Goal: Task Accomplishment & Management: Manage account settings

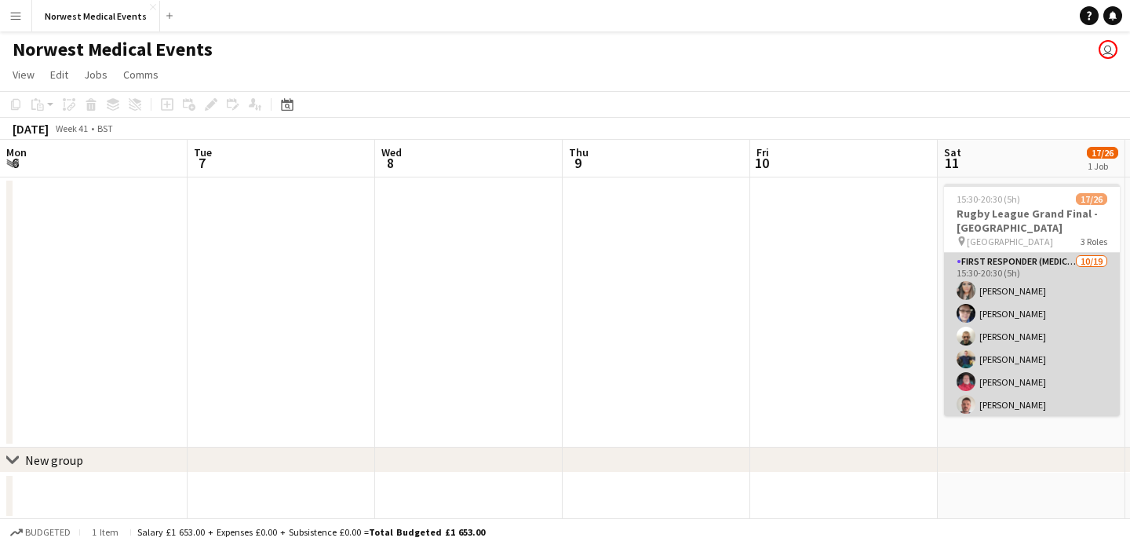
scroll to position [0, 746]
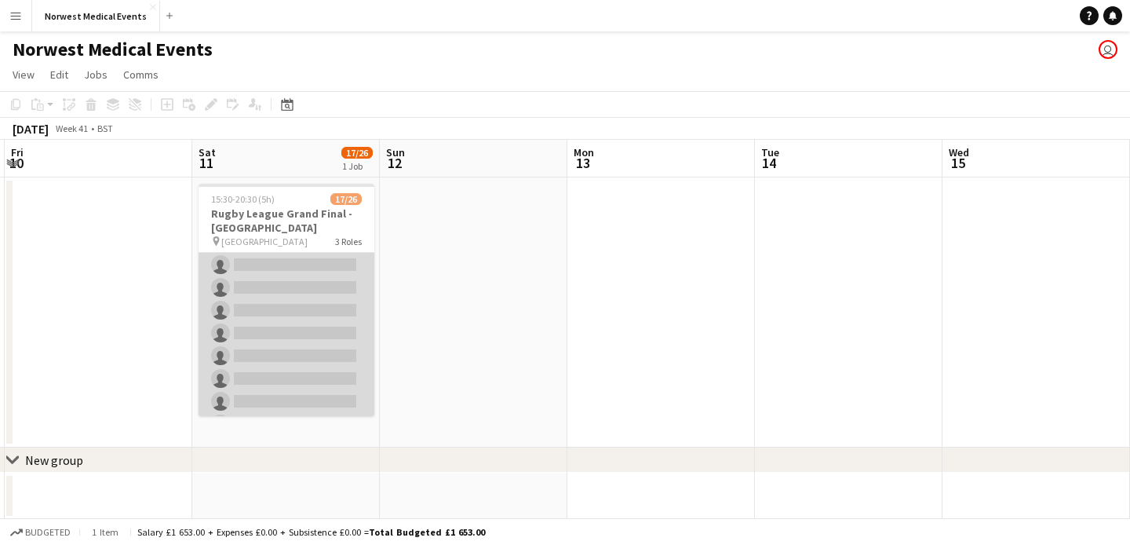
click at [275, 312] on app-card-role "First Responder (Medical) [DATE] 15:30-20:30 (5h) [PERSON_NAME] [PERSON_NAME] […" at bounding box center [287, 230] width 176 height 463
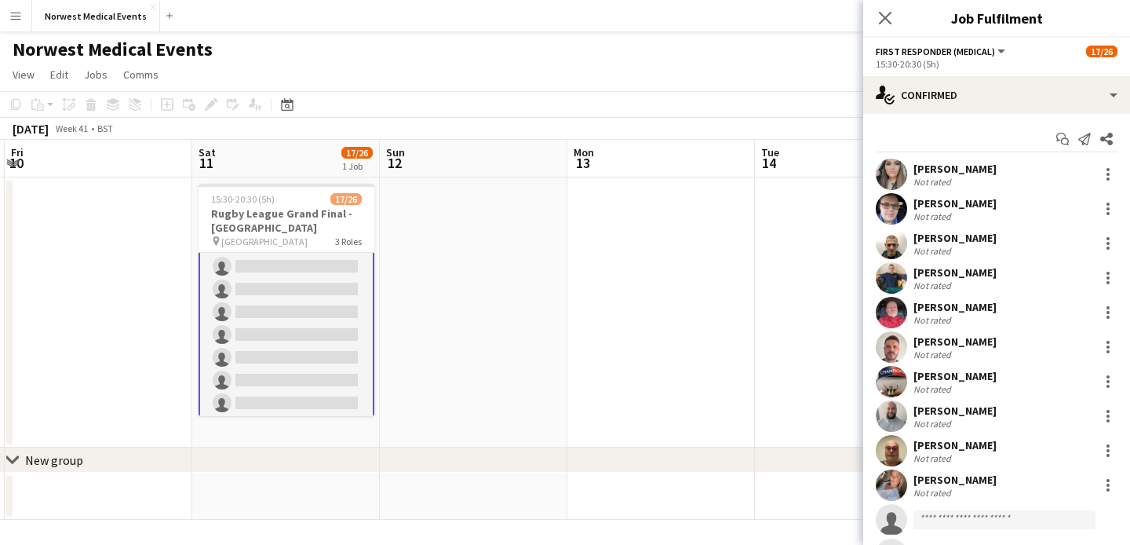
scroll to position [255, 0]
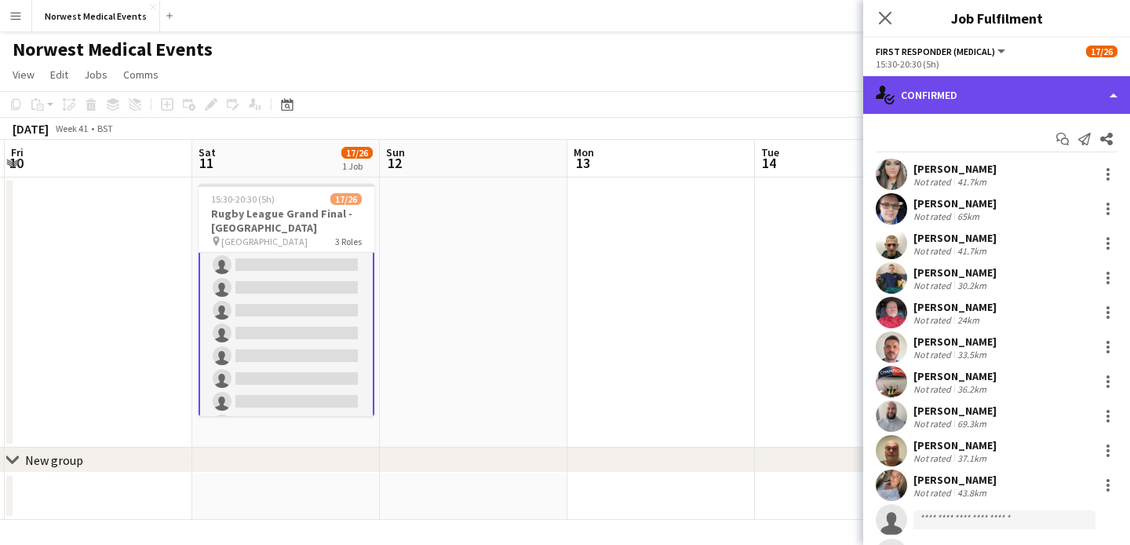
click at [986, 104] on div "single-neutral-actions-check-2 Confirmed" at bounding box center [996, 95] width 267 height 38
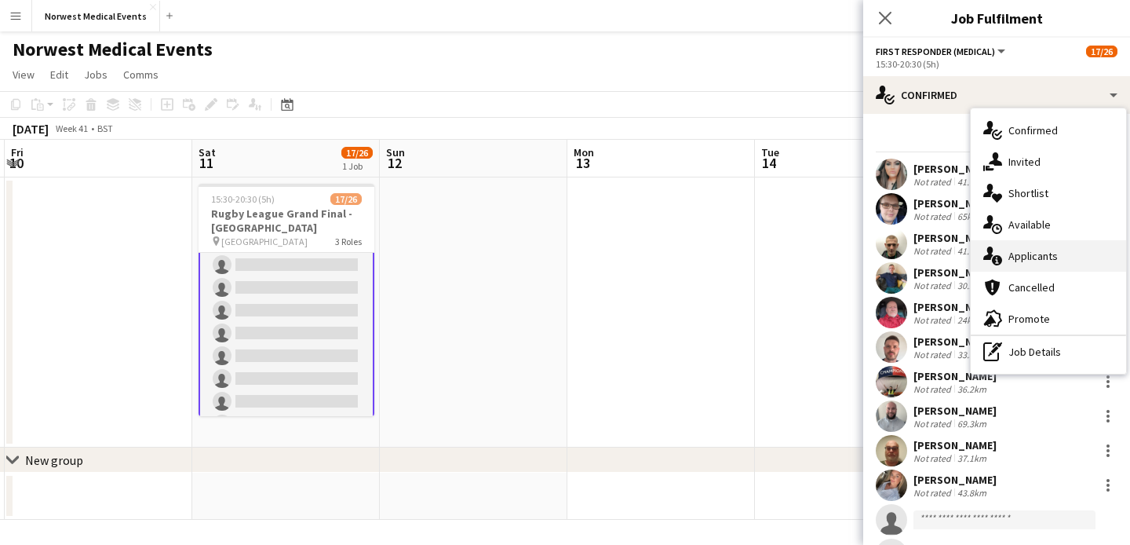
click at [1067, 263] on div "single-neutral-actions-information Applicants" at bounding box center [1048, 255] width 155 height 31
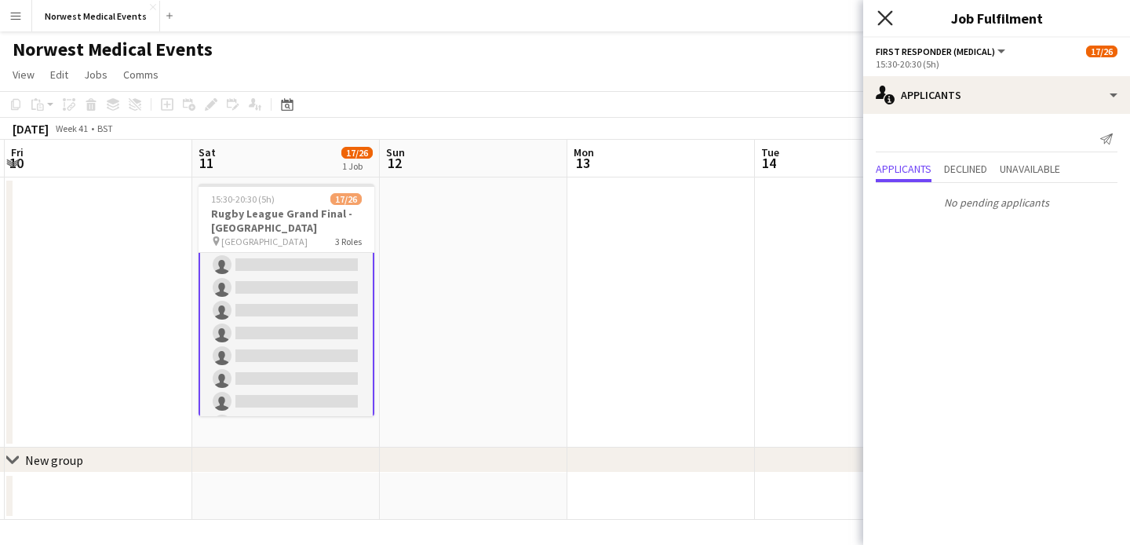
click at [884, 15] on icon "Close pop-in" at bounding box center [884, 17] width 15 height 15
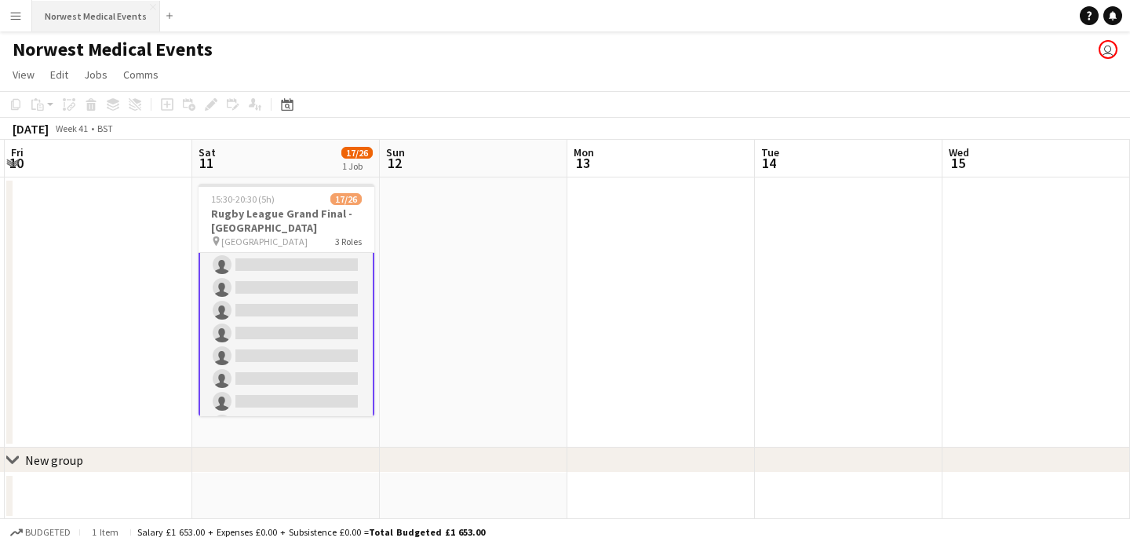
click at [98, 13] on button "Norwest Medical Events Close" at bounding box center [96, 16] width 128 height 31
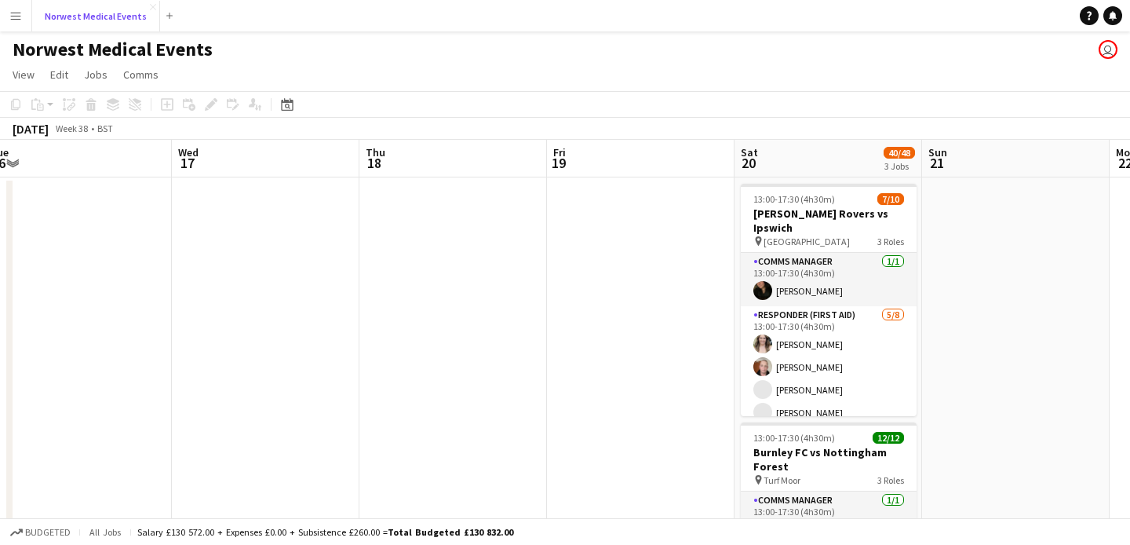
scroll to position [0, 782]
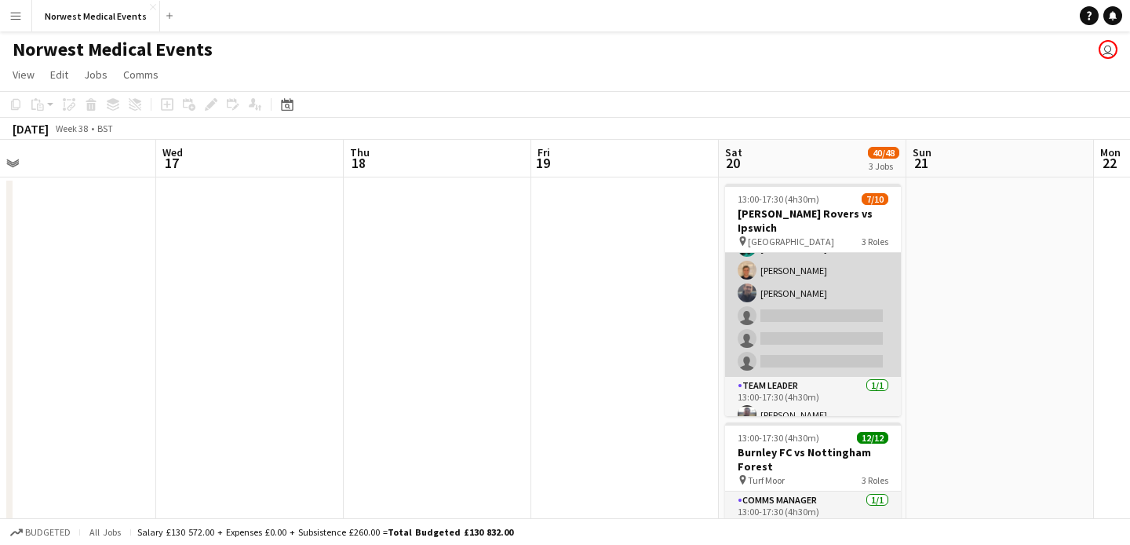
click at [811, 315] on app-card-role "Responder (First Aid) [DATE] 13:00-17:30 (4h30m) [PERSON_NAME] [PERSON_NAME] [P…" at bounding box center [813, 270] width 176 height 213
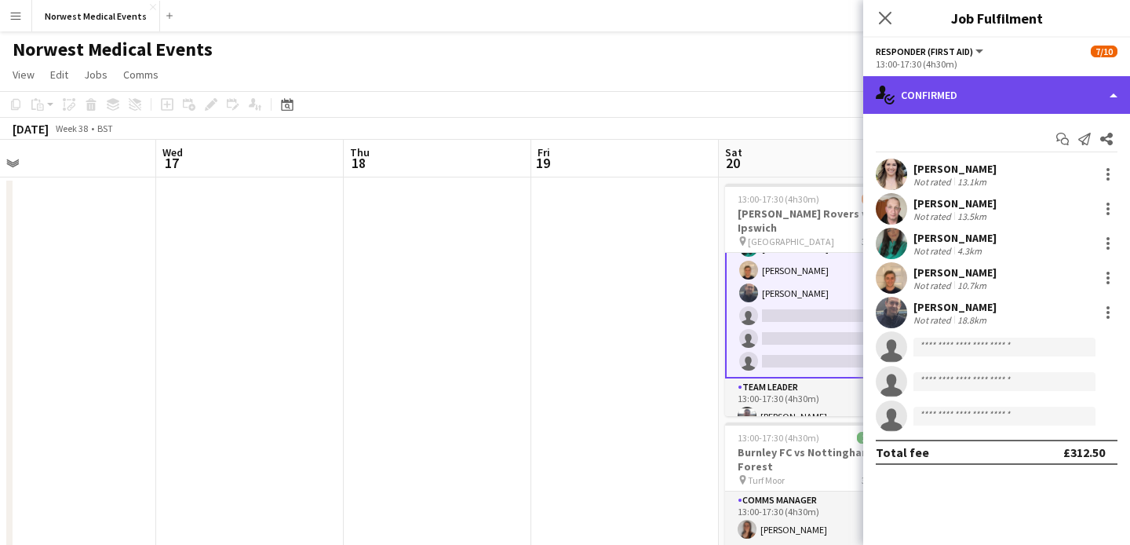
click at [1029, 93] on div "single-neutral-actions-check-2 Confirmed" at bounding box center [996, 95] width 267 height 38
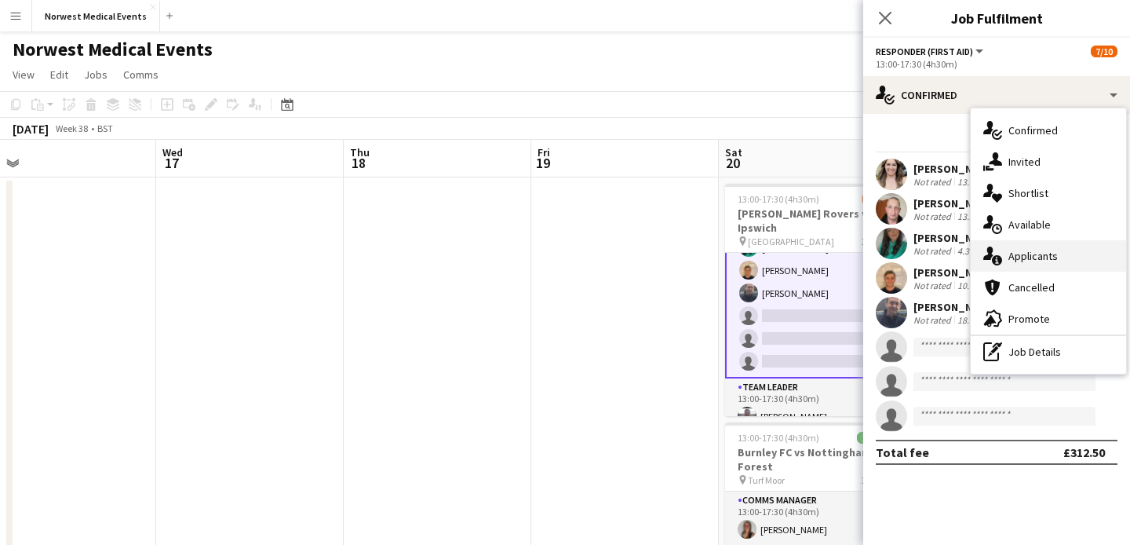
click at [1045, 250] on span "Applicants" at bounding box center [1032, 256] width 49 height 14
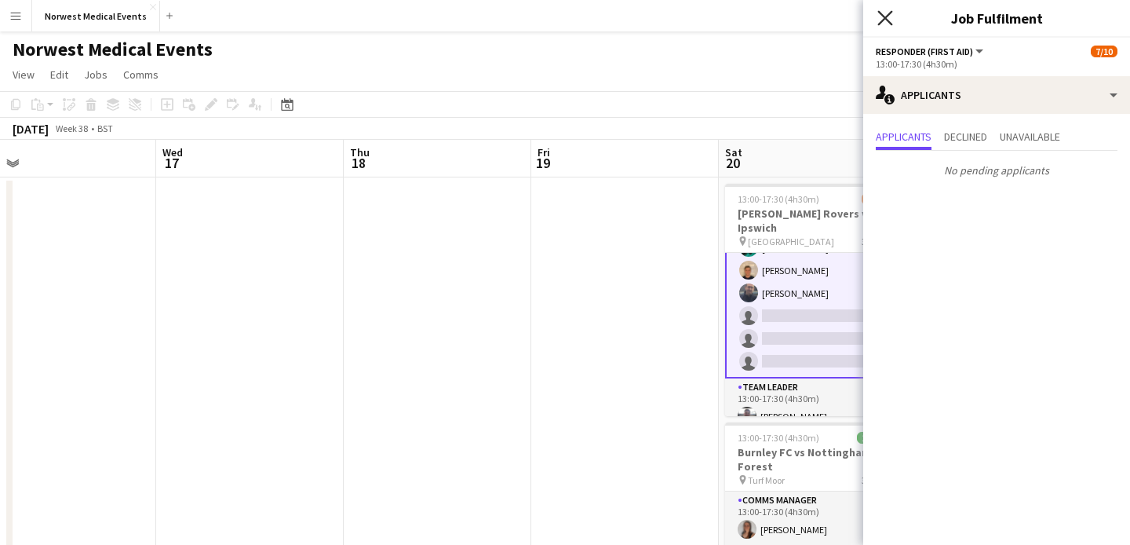
click at [886, 24] on icon "Close pop-in" at bounding box center [884, 17] width 15 height 15
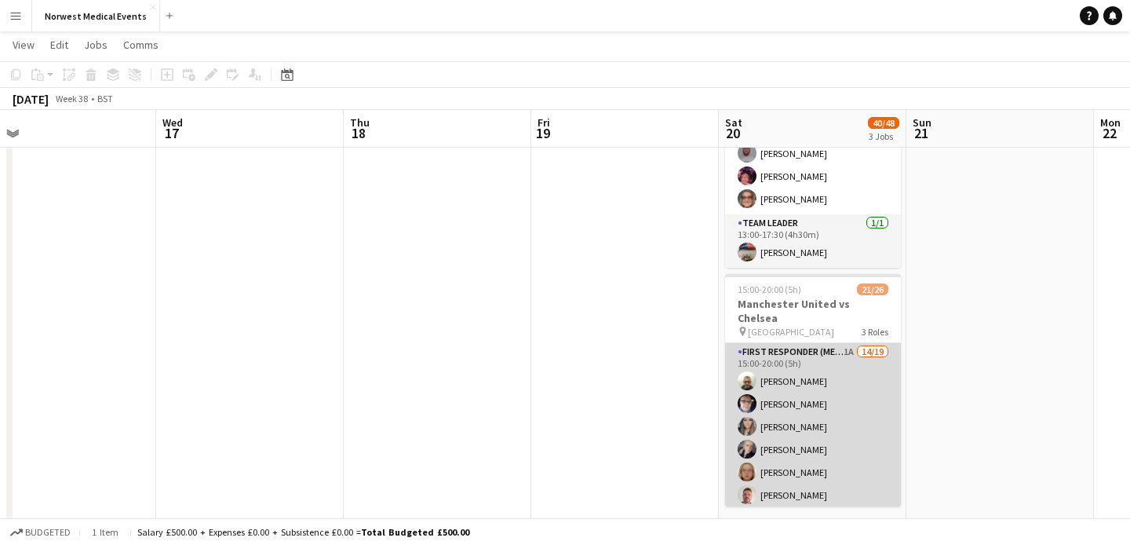
scroll to position [230, 0]
click at [832, 410] on app-card-role "First Responder (Medical) 1A 14/19 15:00-20:00 (5h) [PERSON_NAME] [PERSON_NAME]…" at bounding box center [813, 344] width 176 height 463
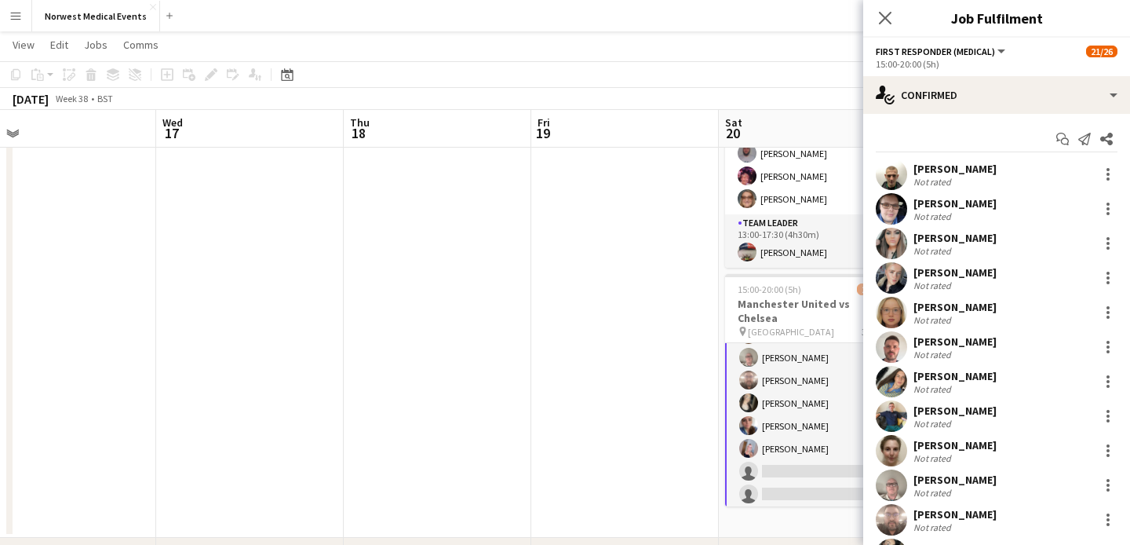
scroll to position [232, 0]
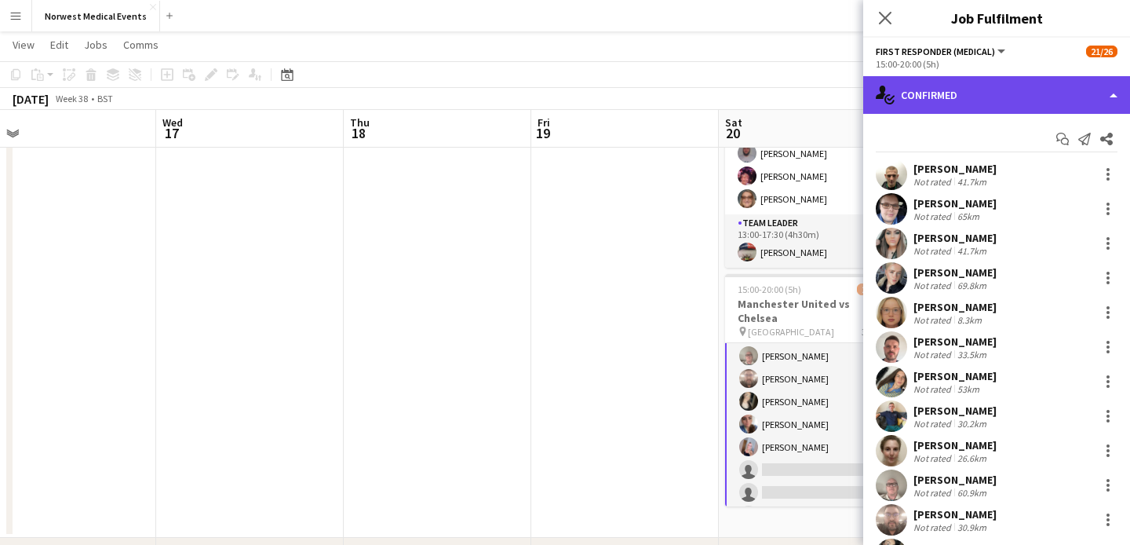
click at [1019, 94] on div "single-neutral-actions-check-2 Confirmed" at bounding box center [996, 95] width 267 height 38
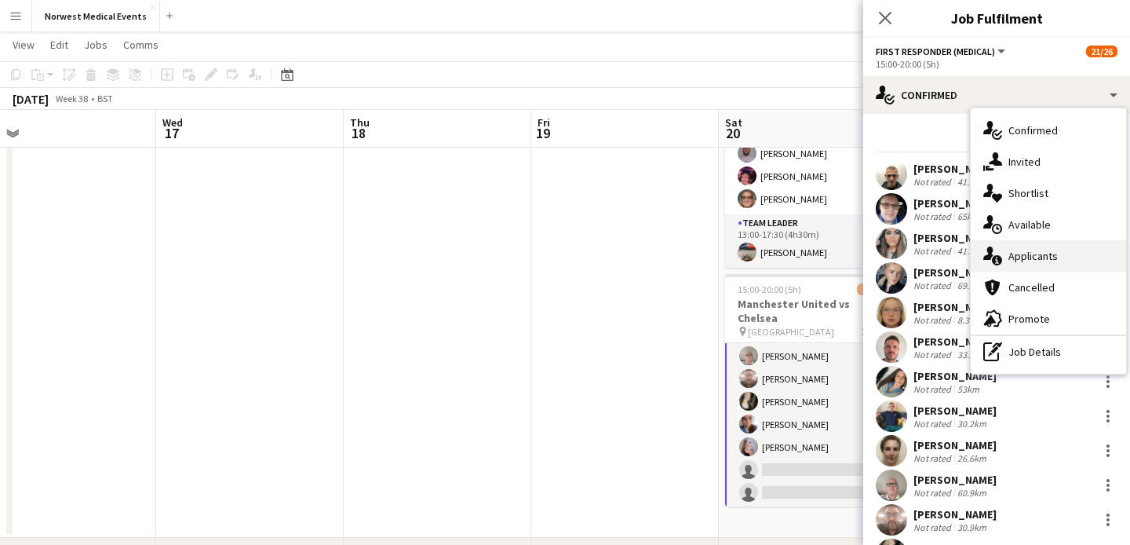
click at [1055, 257] on span "Applicants" at bounding box center [1032, 256] width 49 height 14
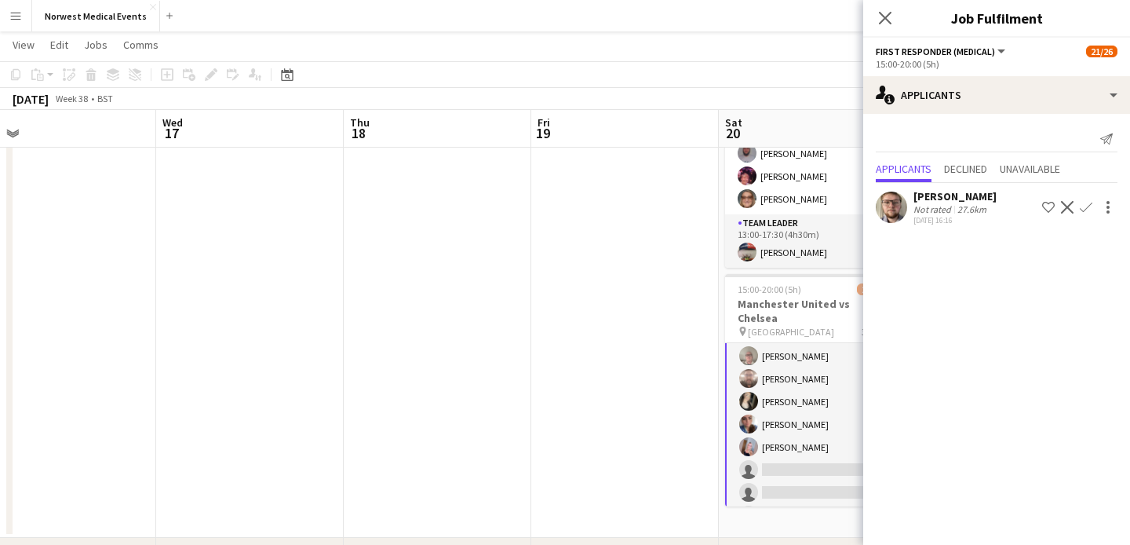
click at [1090, 204] on app-icon "Confirm" at bounding box center [1086, 207] width 13 height 13
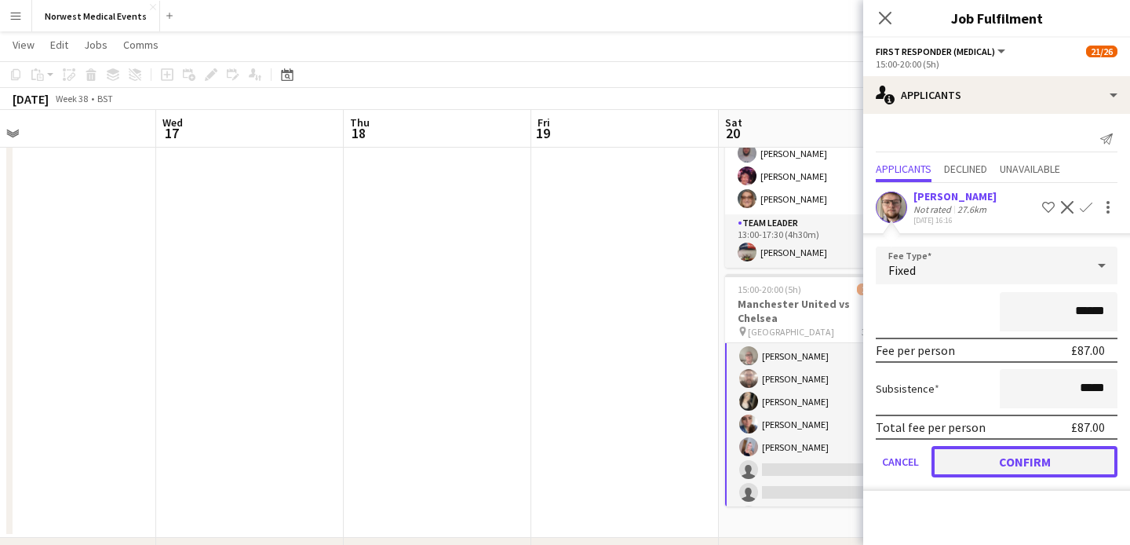
click at [1042, 453] on button "Confirm" at bounding box center [1025, 461] width 186 height 31
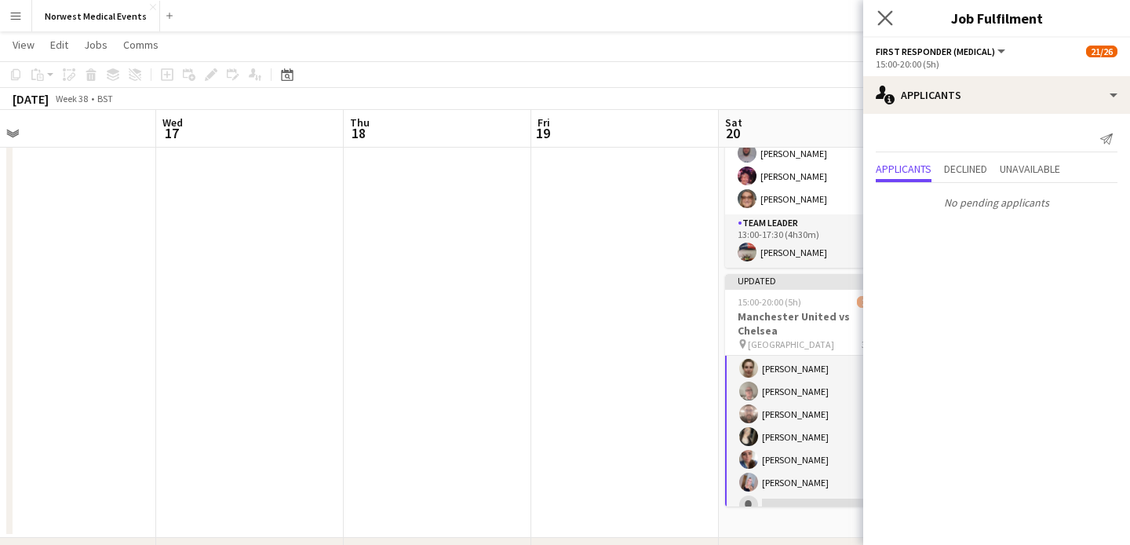
click at [876, 20] on app-icon "Close pop-in" at bounding box center [885, 18] width 23 height 23
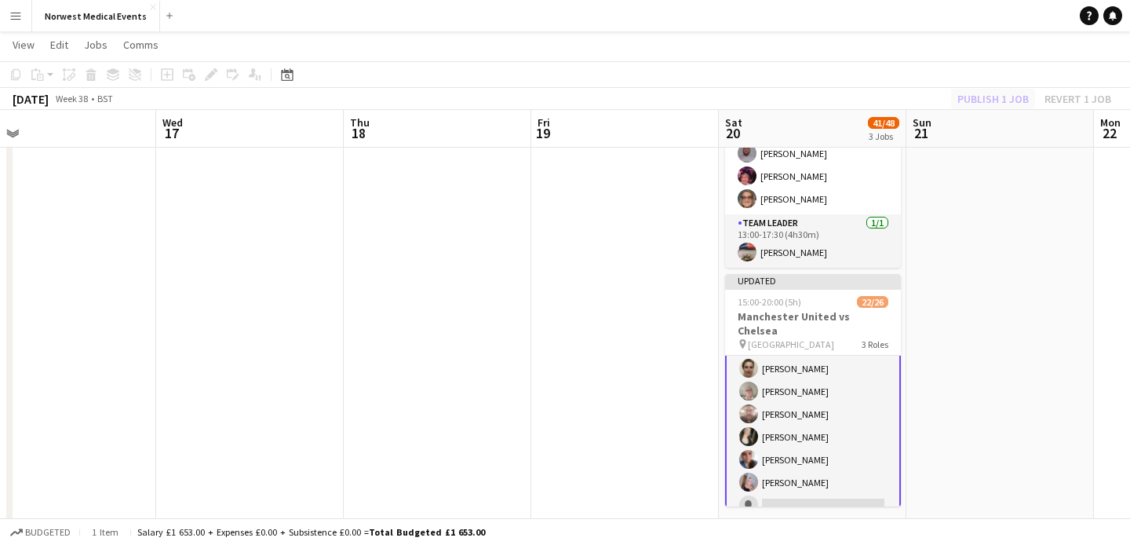
click at [983, 95] on div "Publish 1 job Revert 1 job" at bounding box center [1034, 99] width 191 height 20
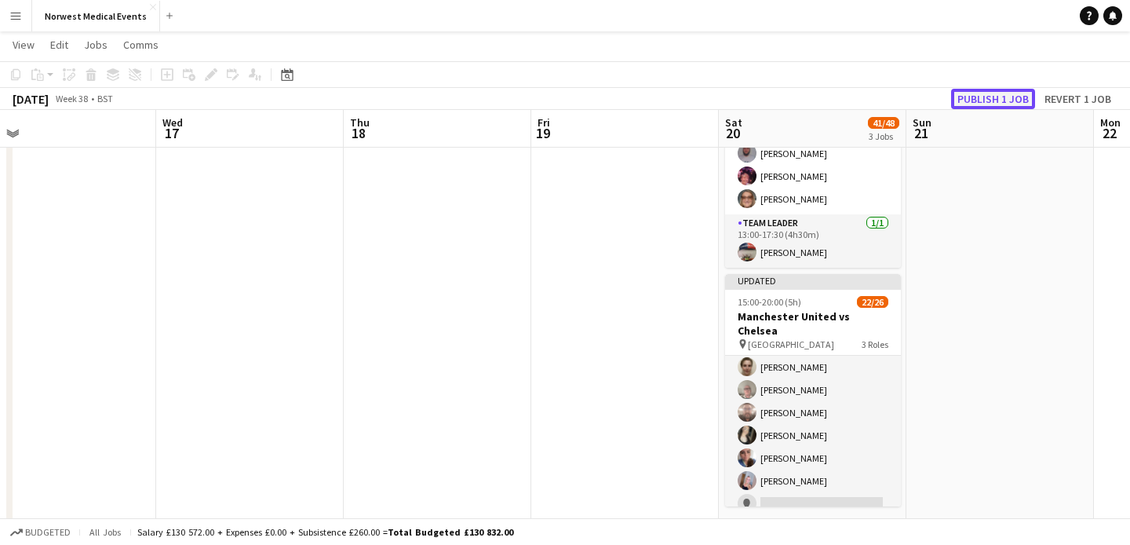
scroll to position [230, 0]
click at [983, 95] on button "Publish 1 job" at bounding box center [993, 99] width 84 height 20
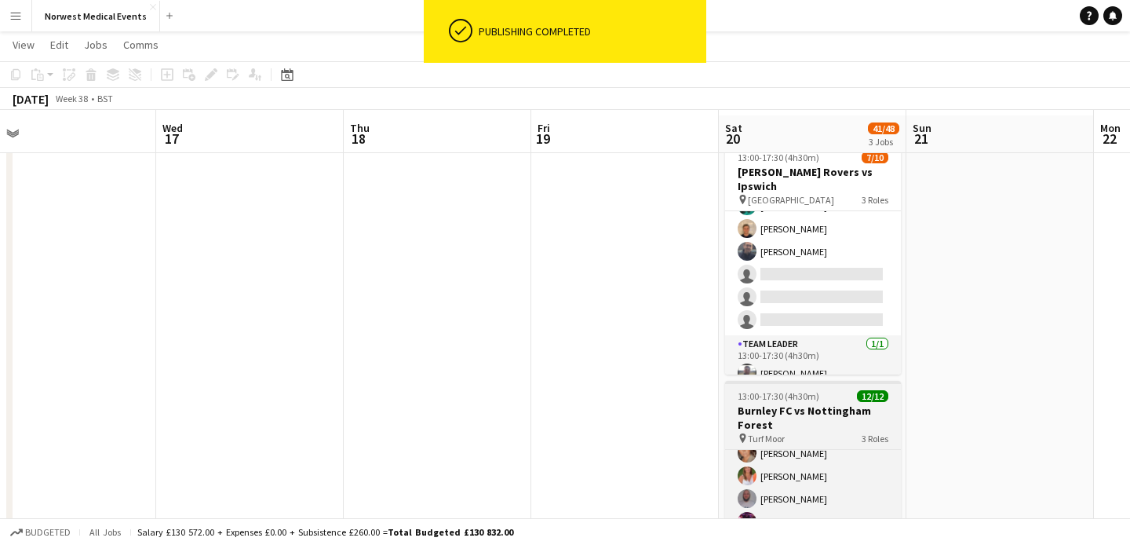
scroll to position [36, 0]
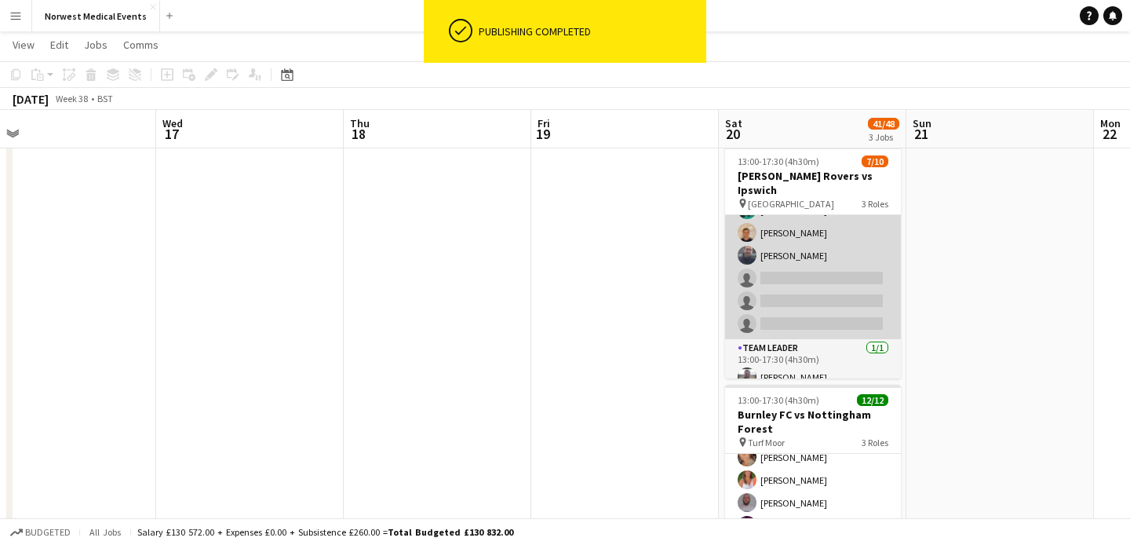
click at [850, 290] on app-card-role "Responder (First Aid) [DATE] 13:00-17:30 (4h30m) [PERSON_NAME] [PERSON_NAME] [P…" at bounding box center [813, 232] width 176 height 213
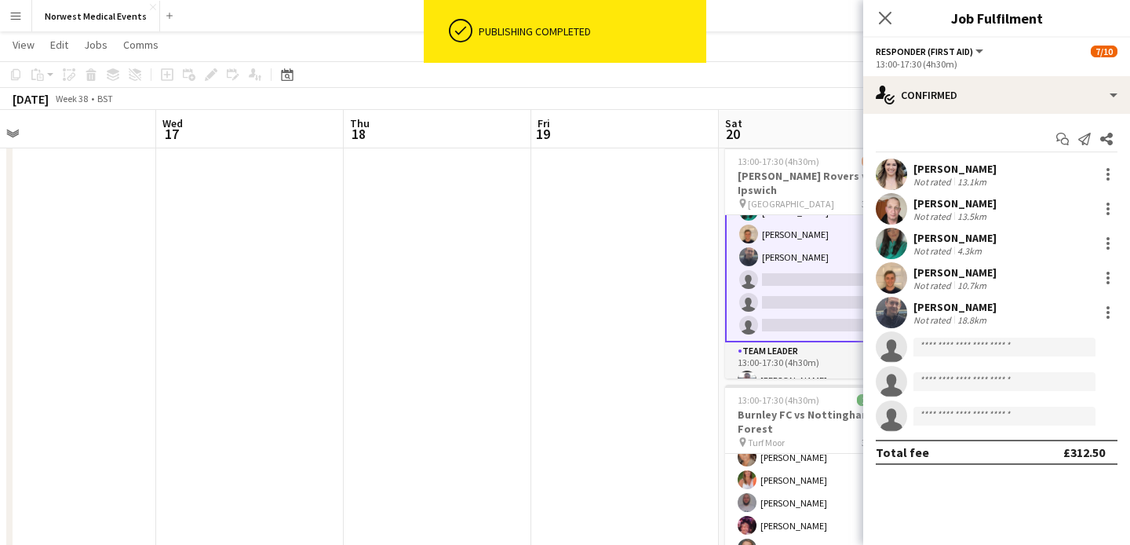
scroll to position [144, 0]
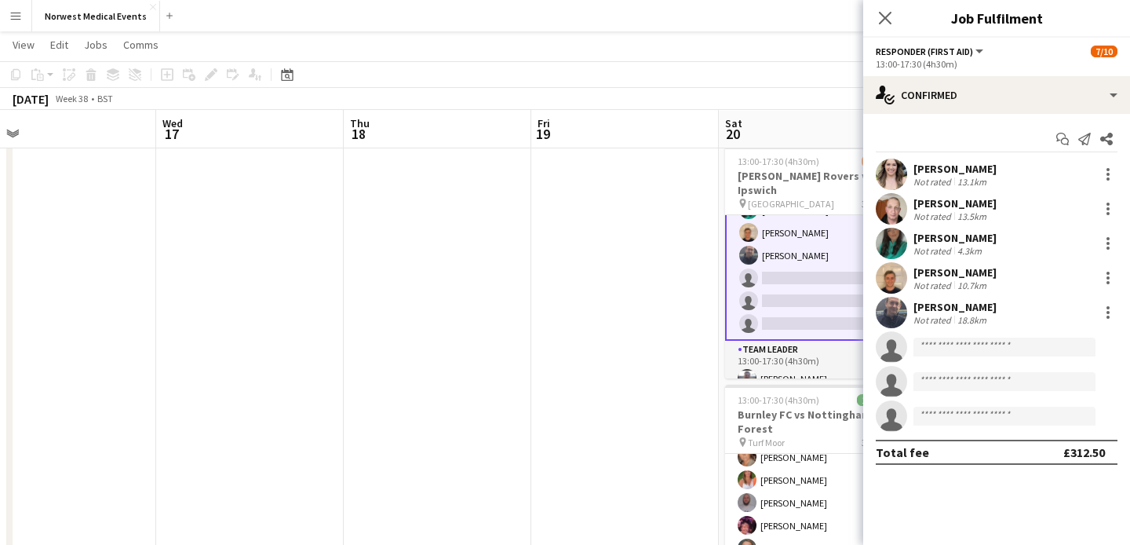
click at [1045, 69] on div "13:00-17:30 (4h30m)" at bounding box center [997, 64] width 242 height 12
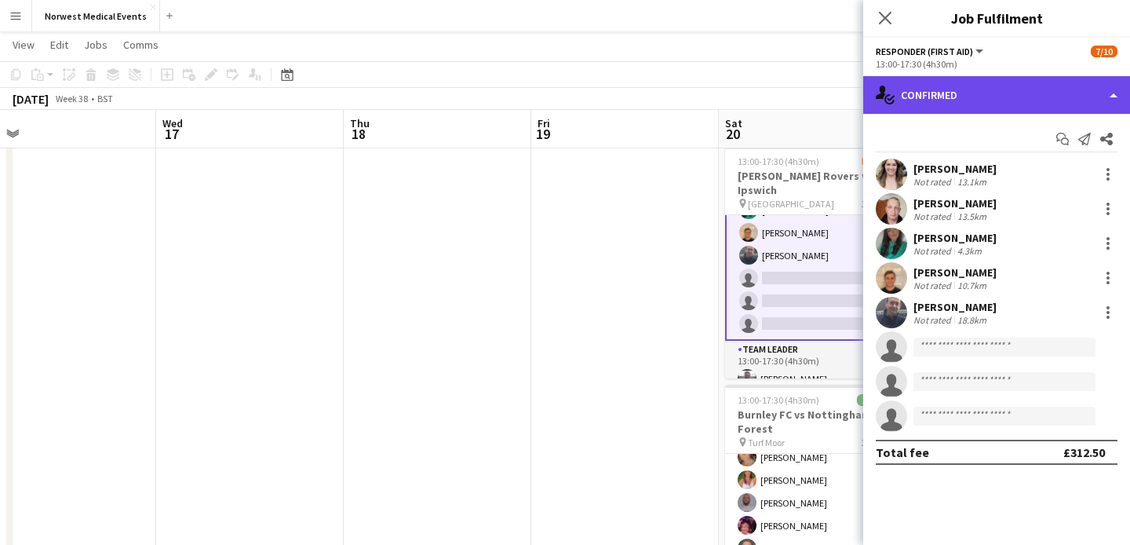
click at [1040, 95] on div "single-neutral-actions-check-2 Confirmed" at bounding box center [996, 95] width 267 height 38
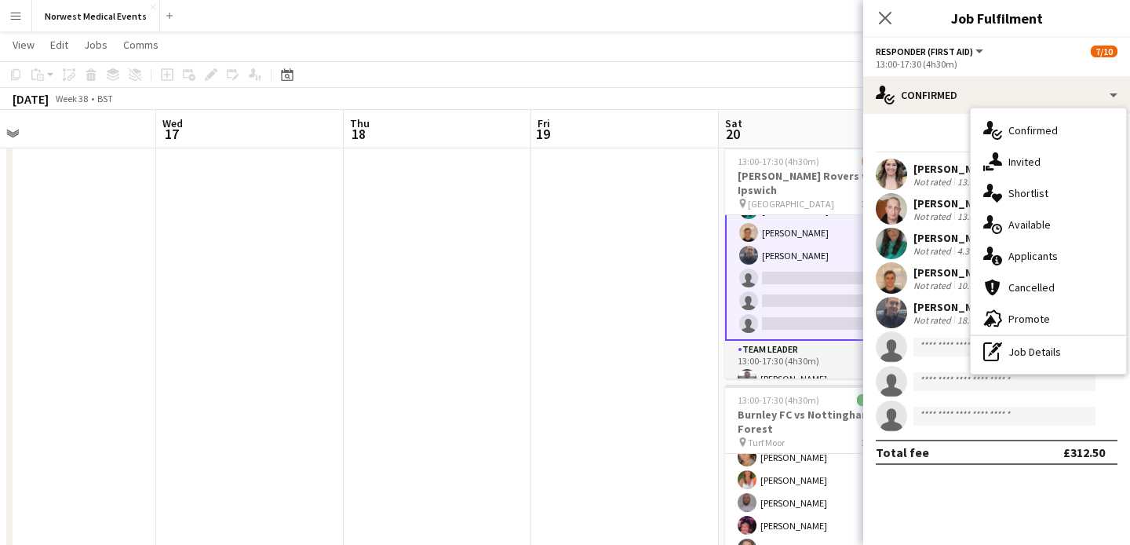
click at [1062, 261] on div "single-neutral-actions-information Applicants" at bounding box center [1048, 255] width 155 height 31
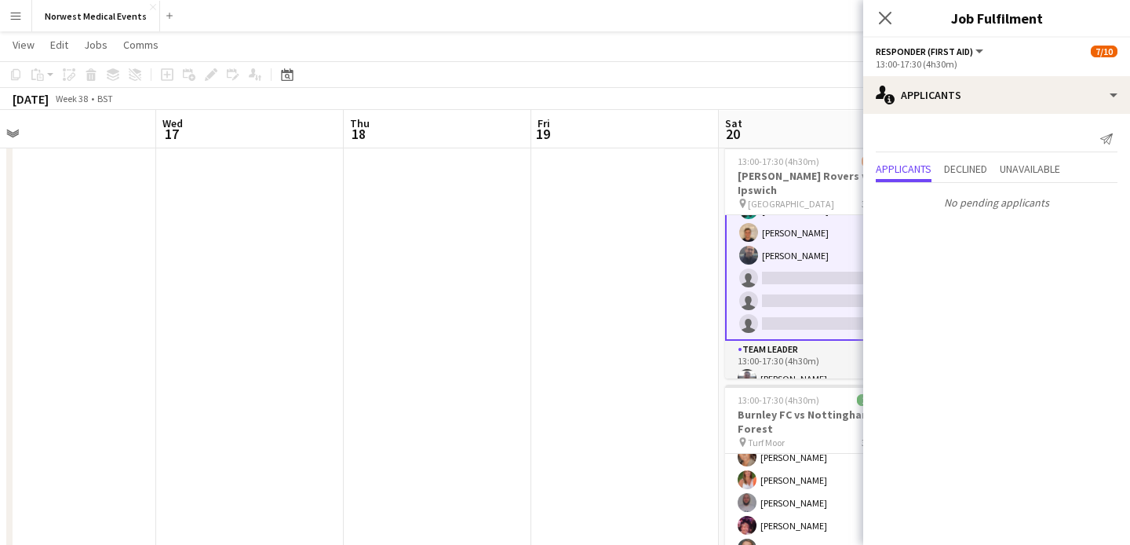
click at [888, 16] on icon "Close pop-in" at bounding box center [885, 18] width 13 height 13
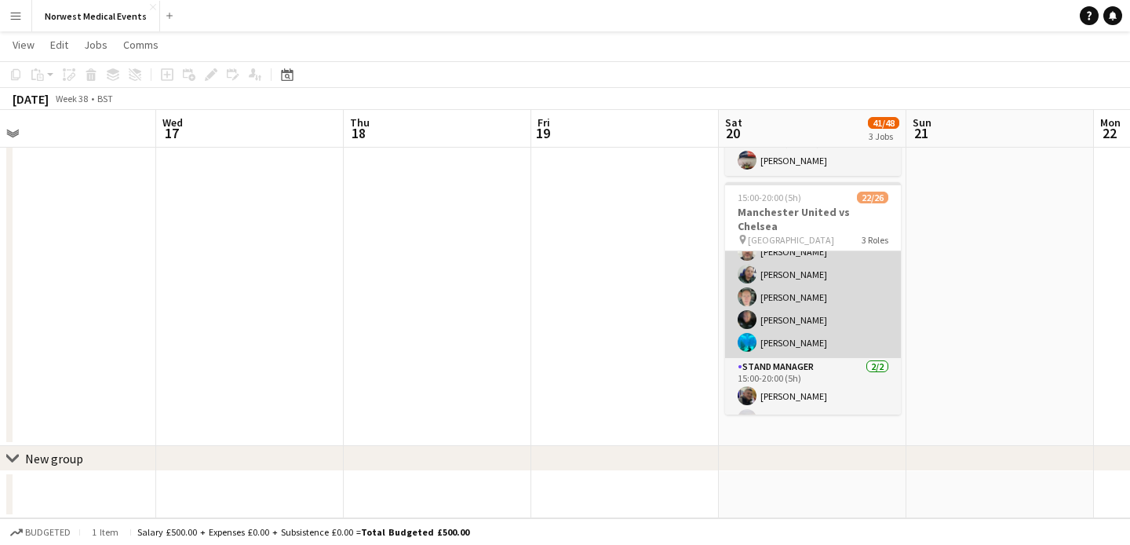
scroll to position [506, 0]
